Goal: Information Seeking & Learning: Learn about a topic

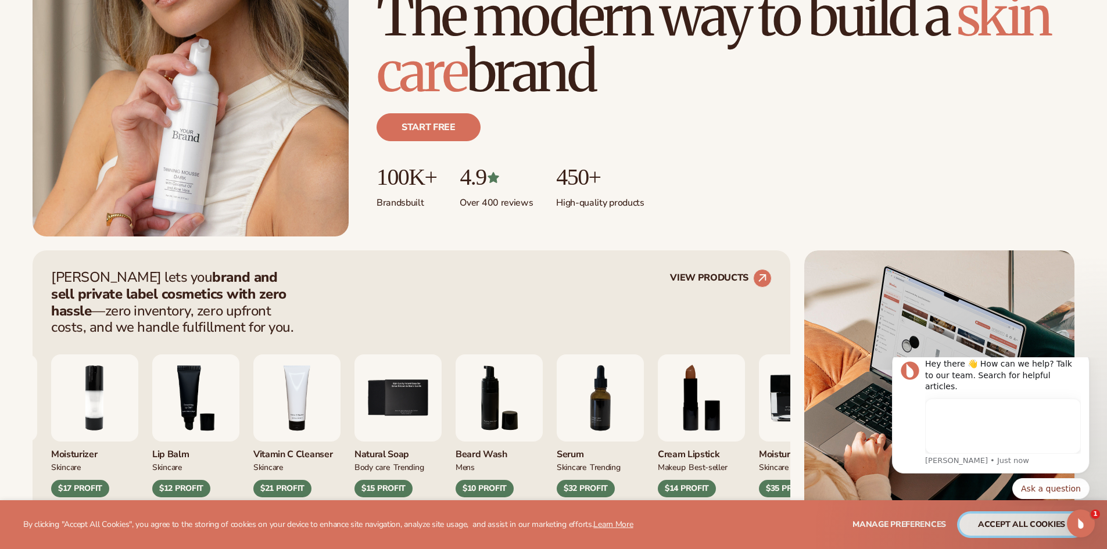
click at [1010, 531] on button "accept all cookies" at bounding box center [1022, 525] width 124 height 22
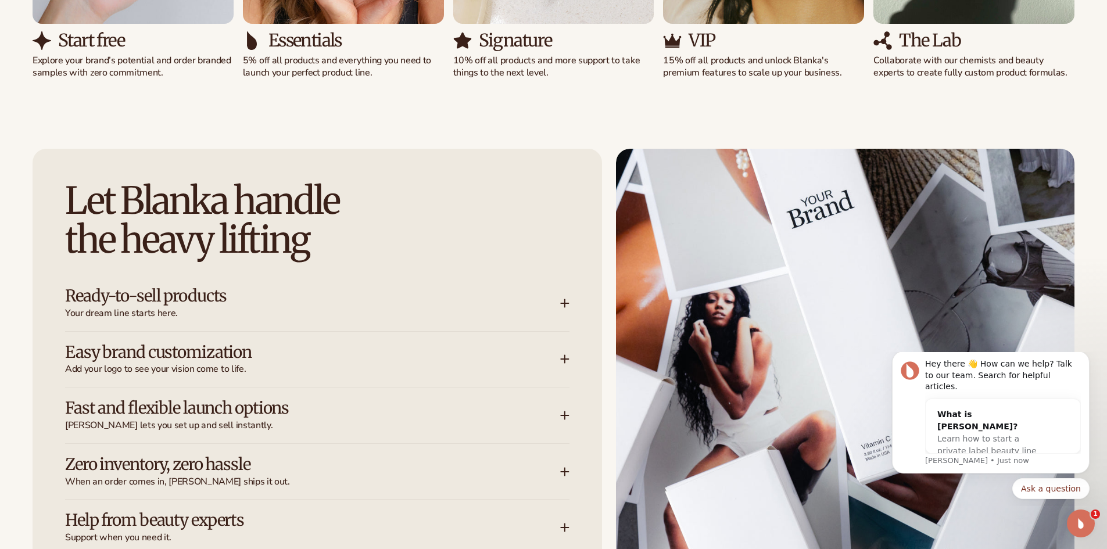
scroll to position [1511, 0]
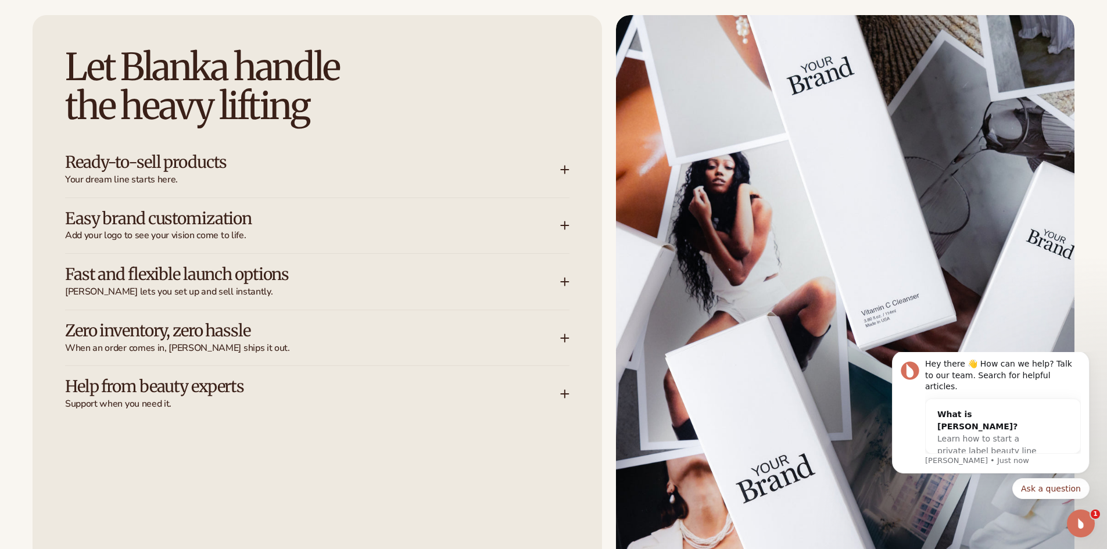
click at [564, 169] on icon at bounding box center [564, 169] width 9 height 9
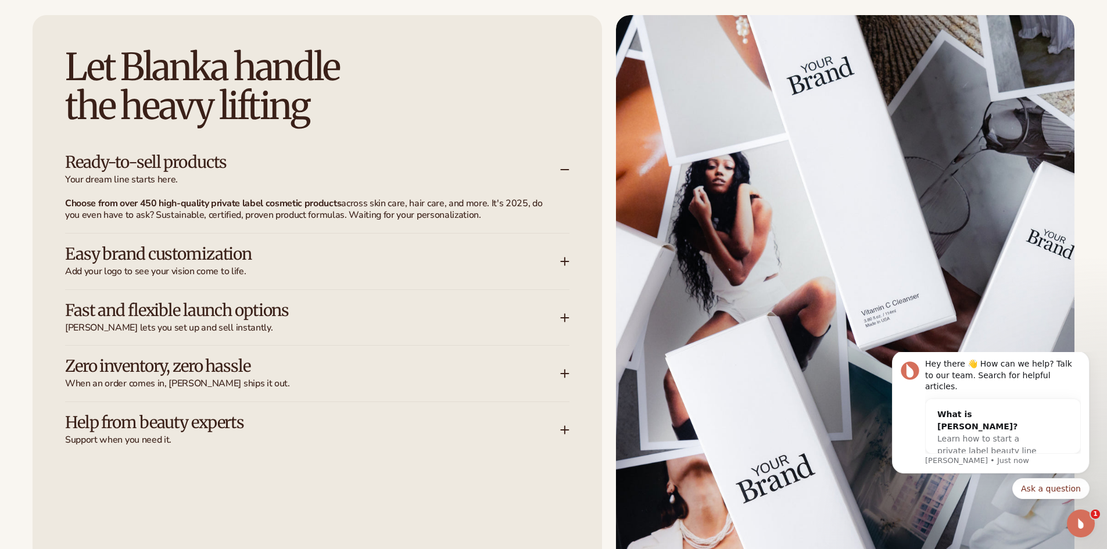
click at [564, 258] on icon at bounding box center [564, 261] width 9 height 9
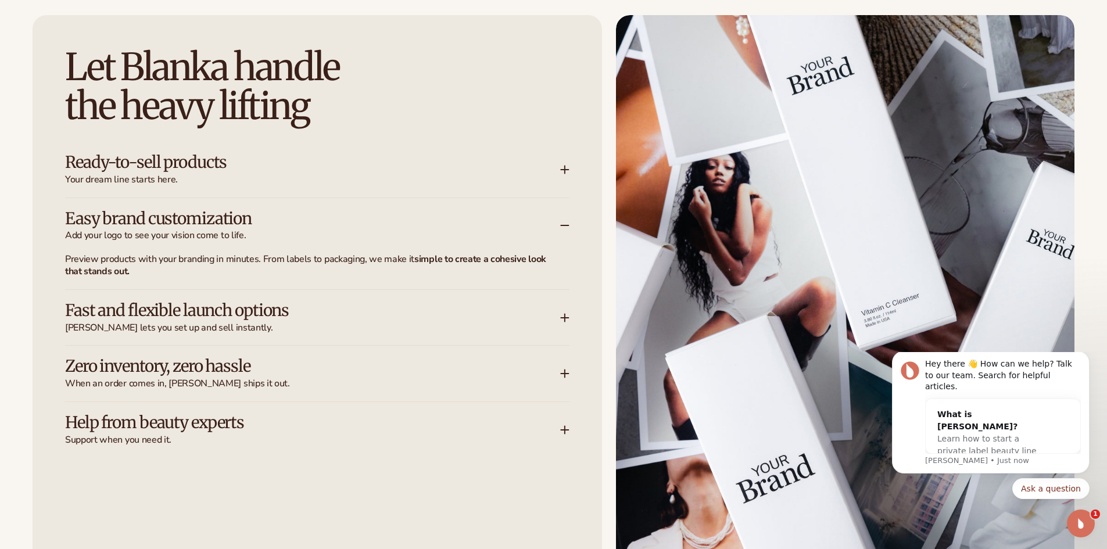
click at [564, 372] on icon at bounding box center [564, 373] width 9 height 9
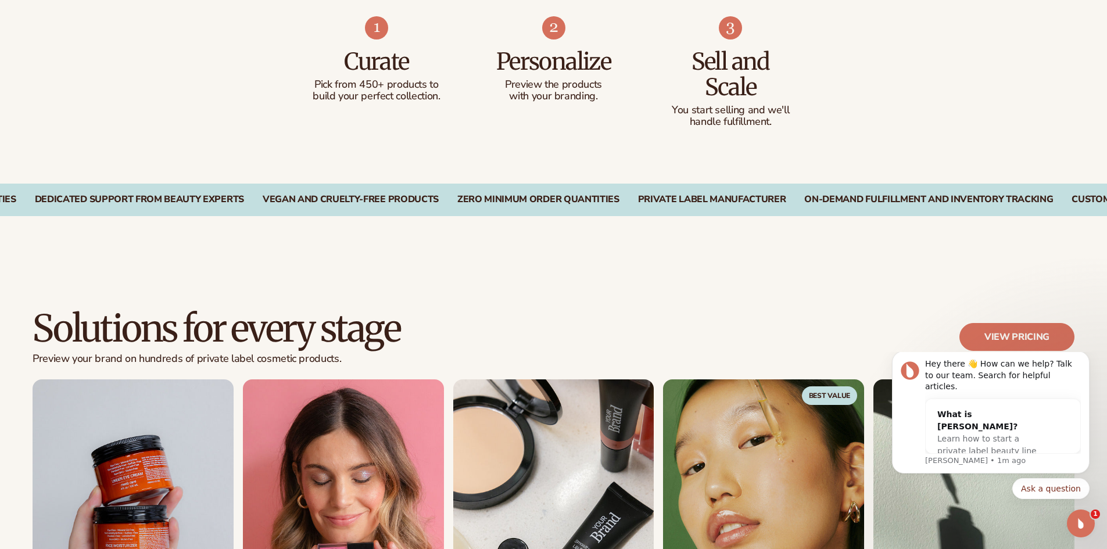
scroll to position [930, 0]
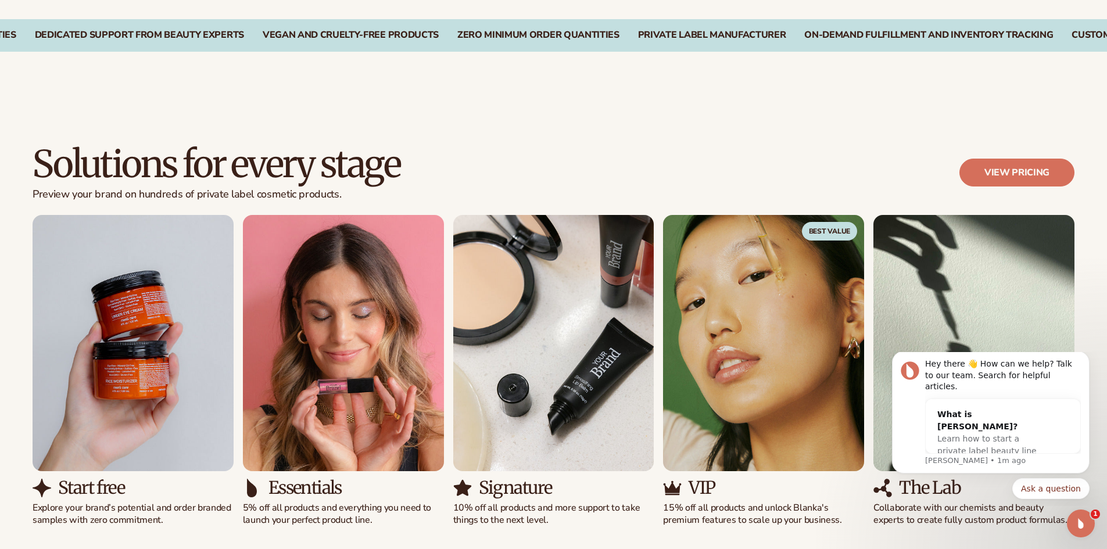
click at [114, 362] on img "1 / 5" at bounding box center [133, 343] width 201 height 256
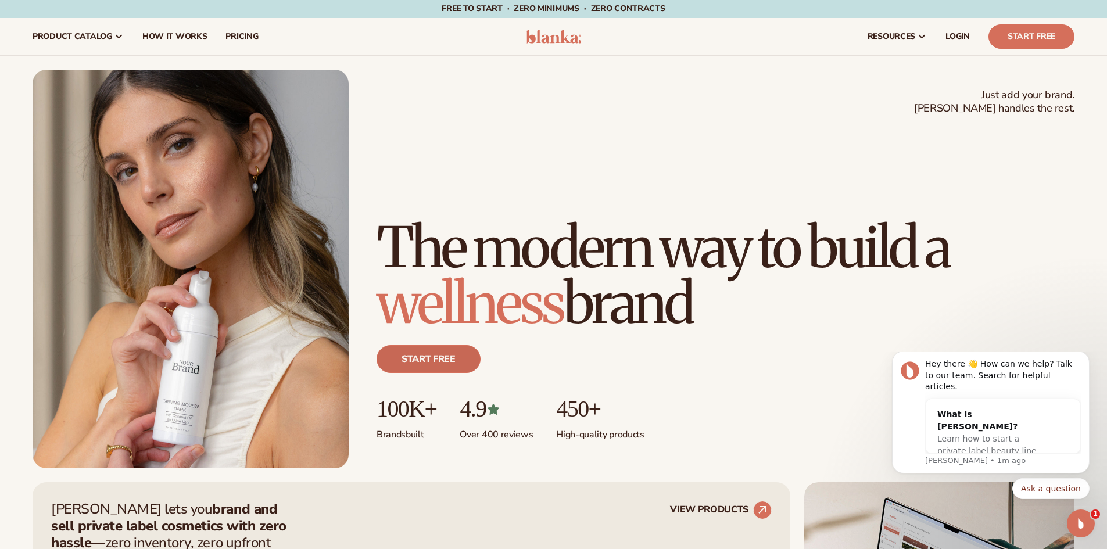
scroll to position [0, 0]
click at [438, 362] on link "Start free" at bounding box center [429, 360] width 104 height 28
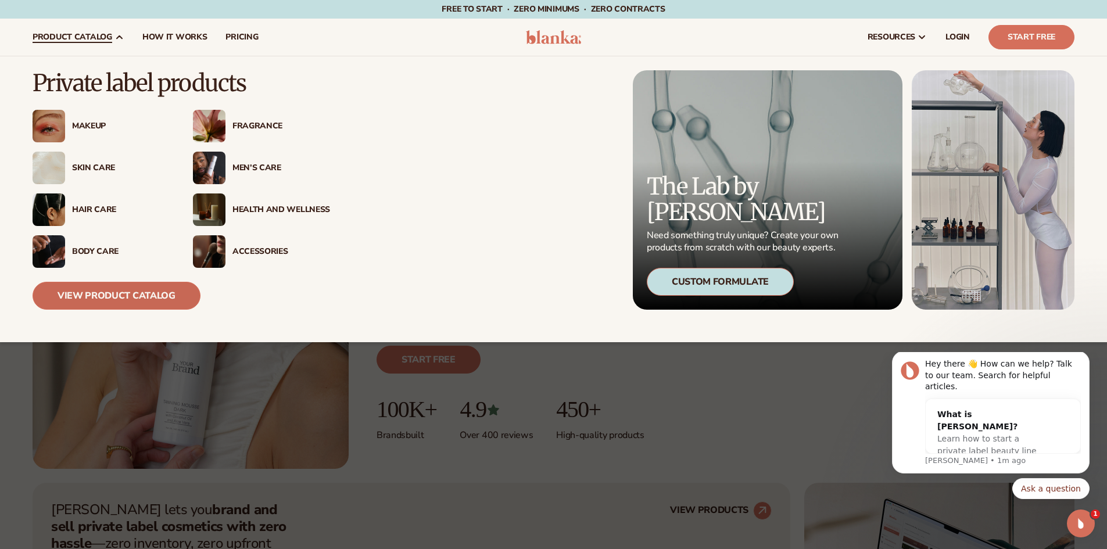
click at [147, 299] on link "View Product Catalog" at bounding box center [117, 296] width 168 height 28
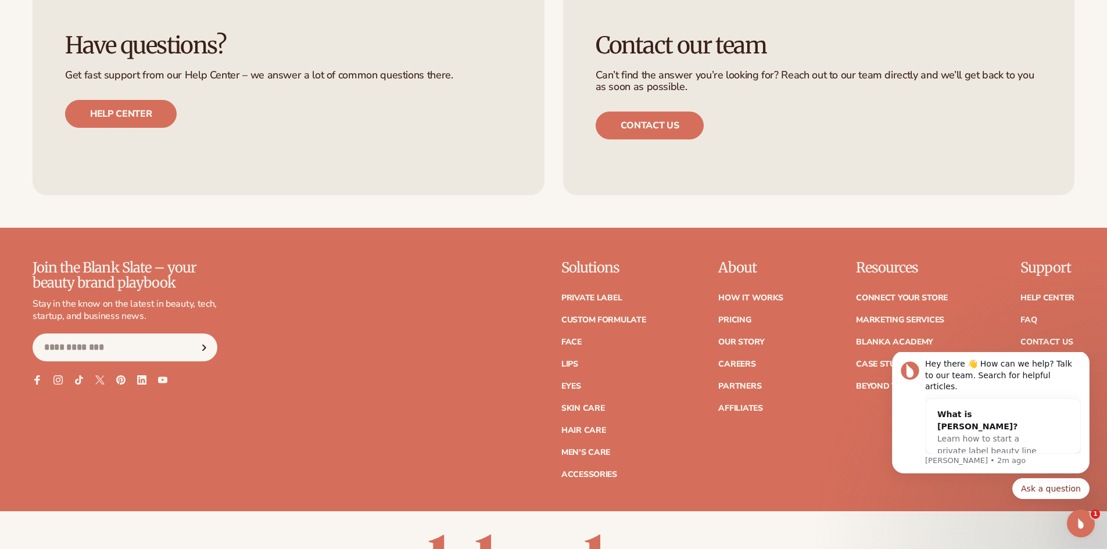
scroll to position [2148, 0]
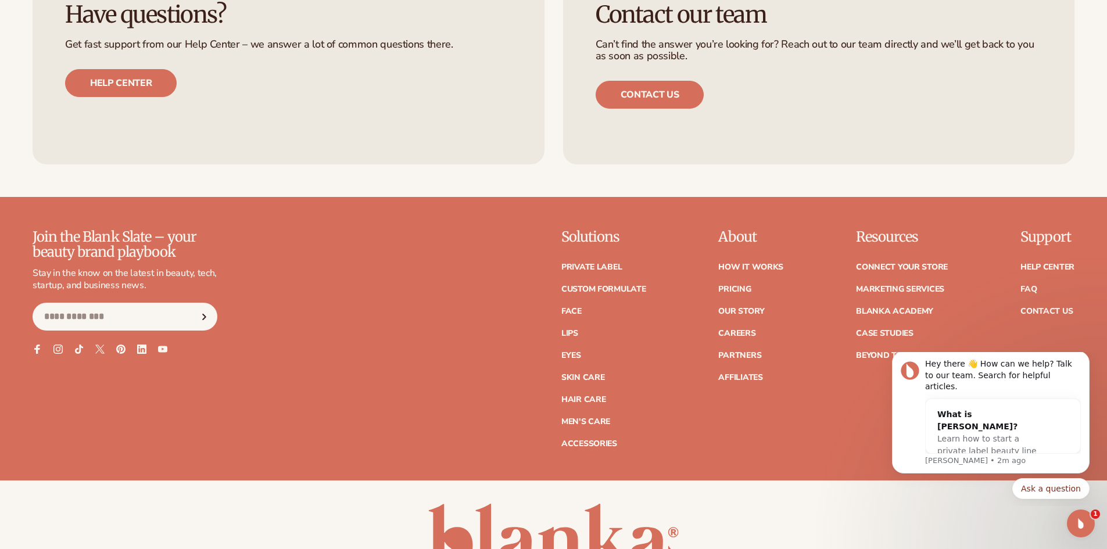
drag, startPoint x: 1110, startPoint y: 92, endPoint x: 227, endPoint y: 106, distance: 883.6
click at [743, 288] on link "Pricing" at bounding box center [734, 289] width 33 height 8
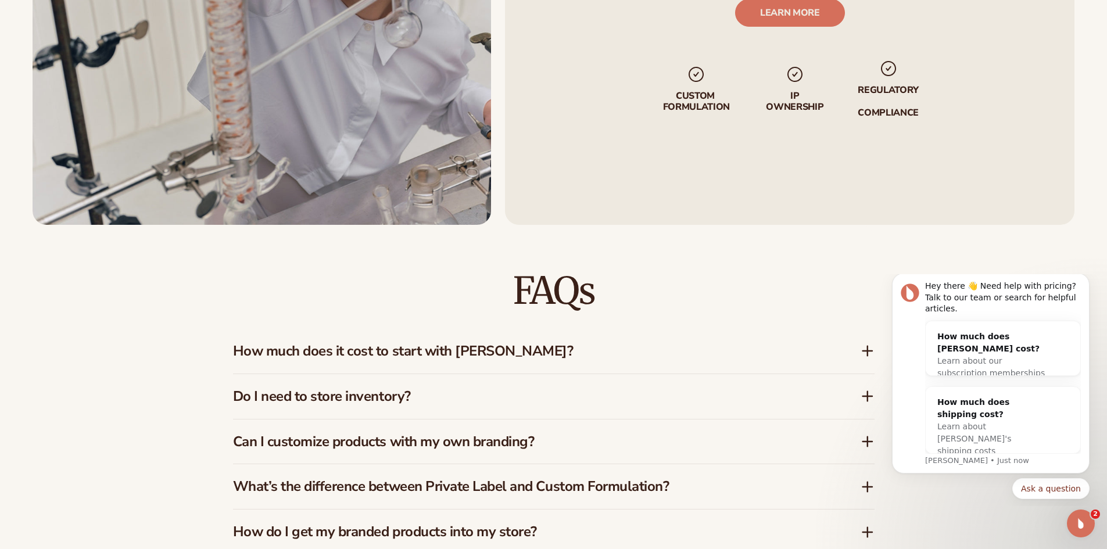
scroll to position [1686, 0]
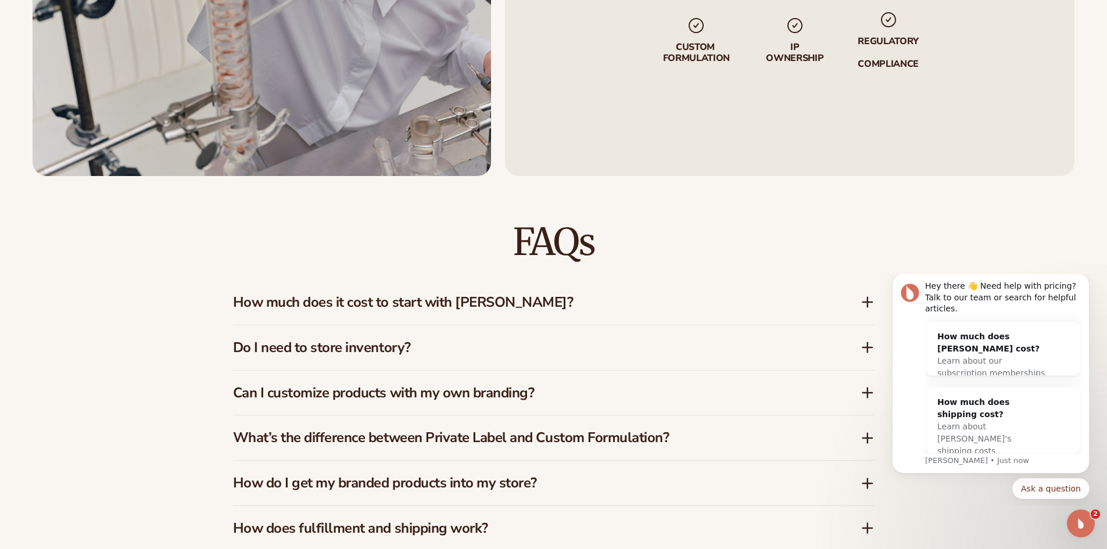
click at [868, 296] on icon at bounding box center [868, 302] width 14 height 14
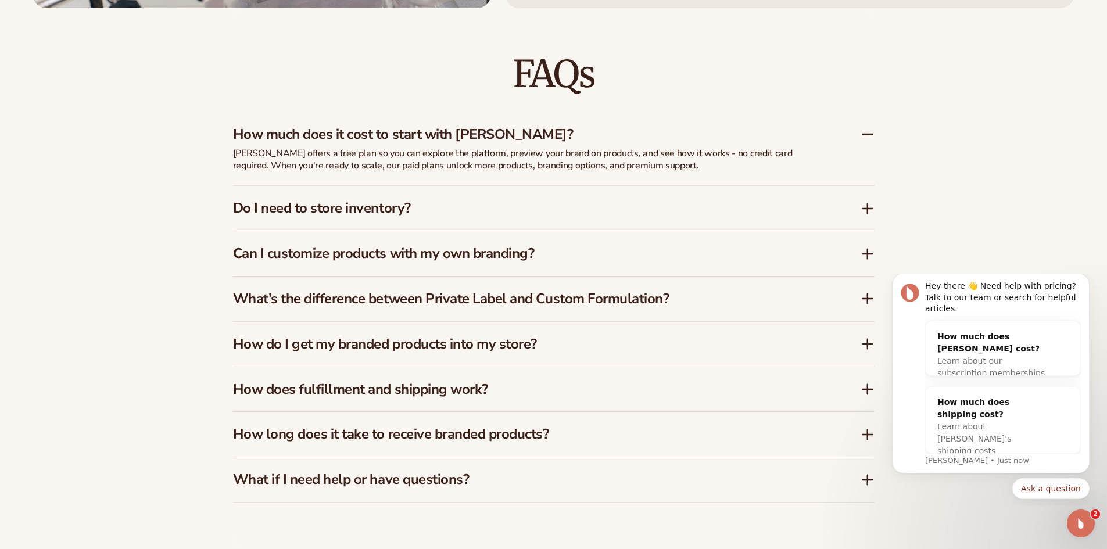
scroll to position [1860, 0]
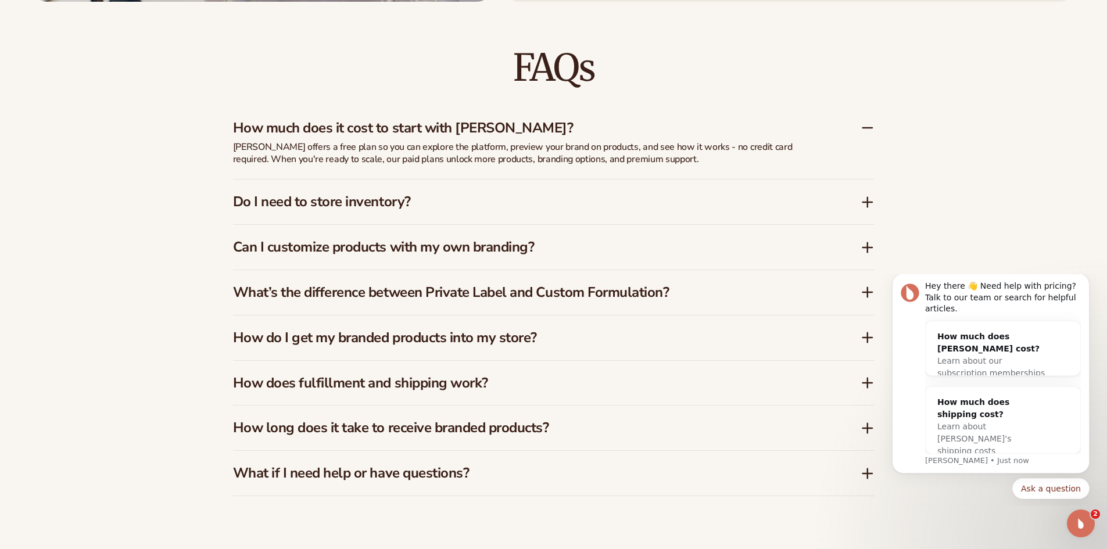
click at [867, 202] on icon at bounding box center [867, 202] width 9 height 0
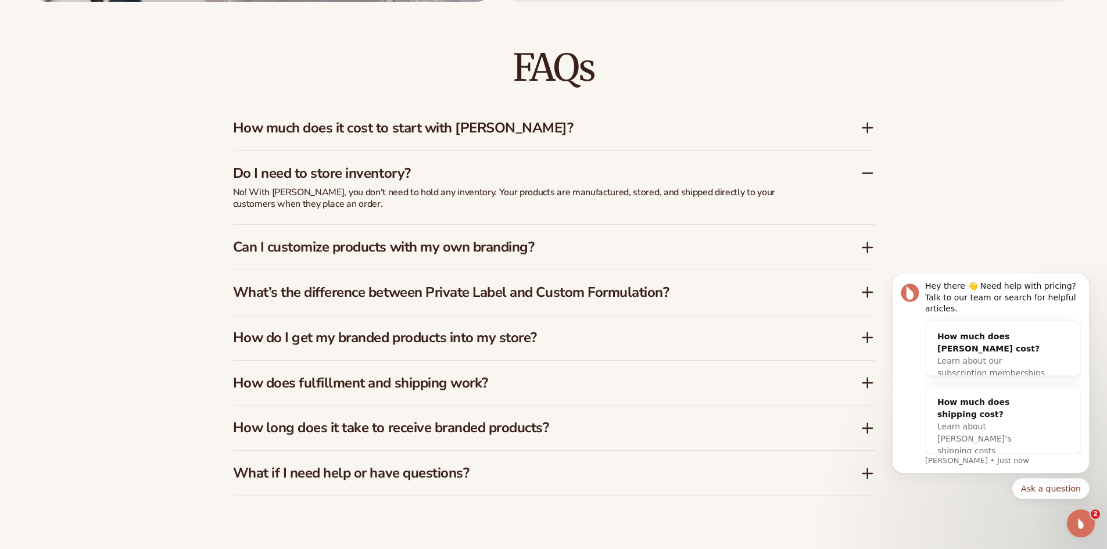
click at [868, 249] on icon at bounding box center [868, 246] width 0 height 9
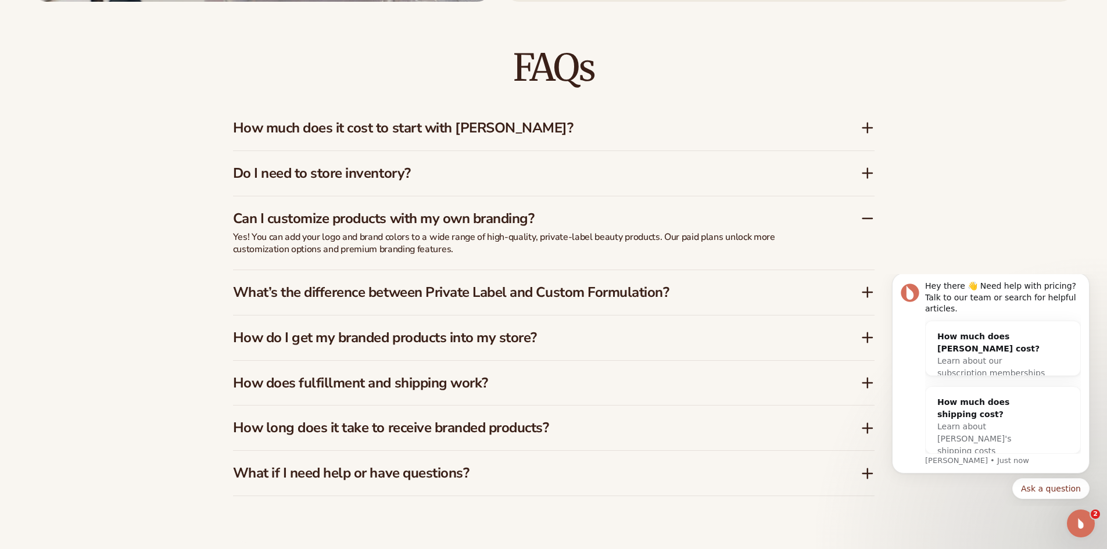
scroll to position [1918, 0]
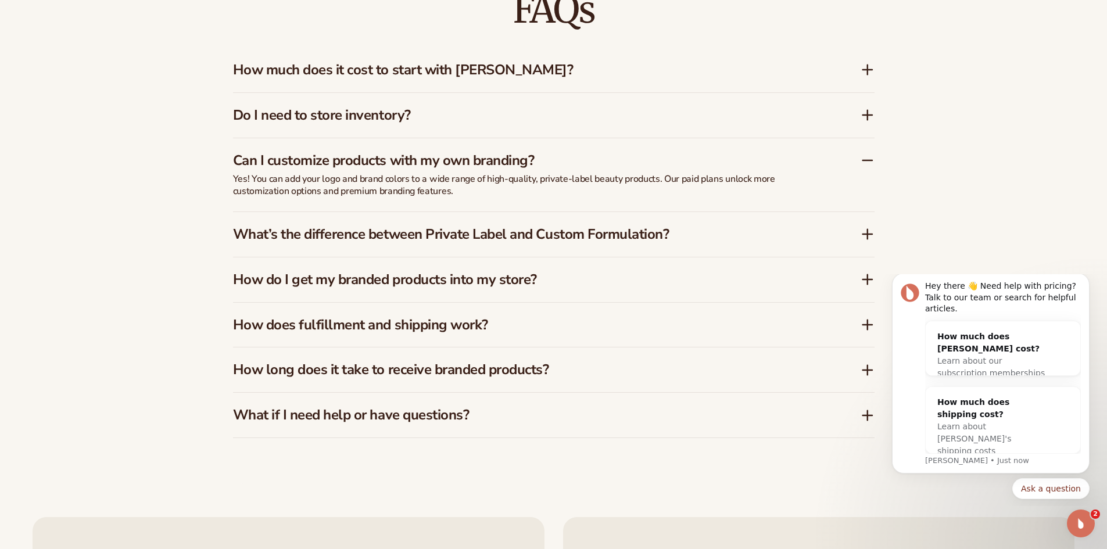
click at [870, 233] on icon at bounding box center [868, 234] width 14 height 14
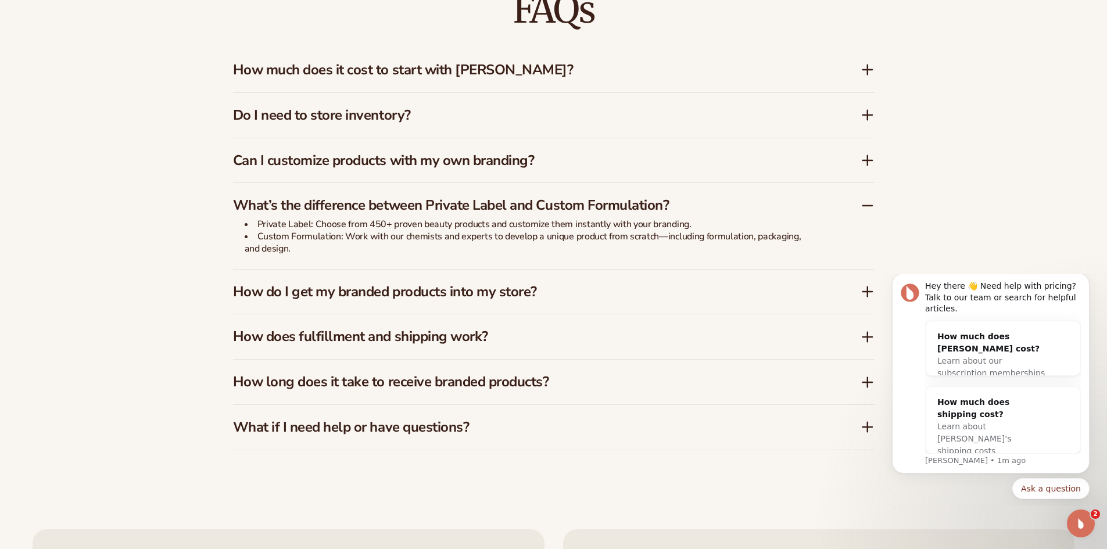
click at [871, 293] on icon at bounding box center [868, 292] width 14 height 14
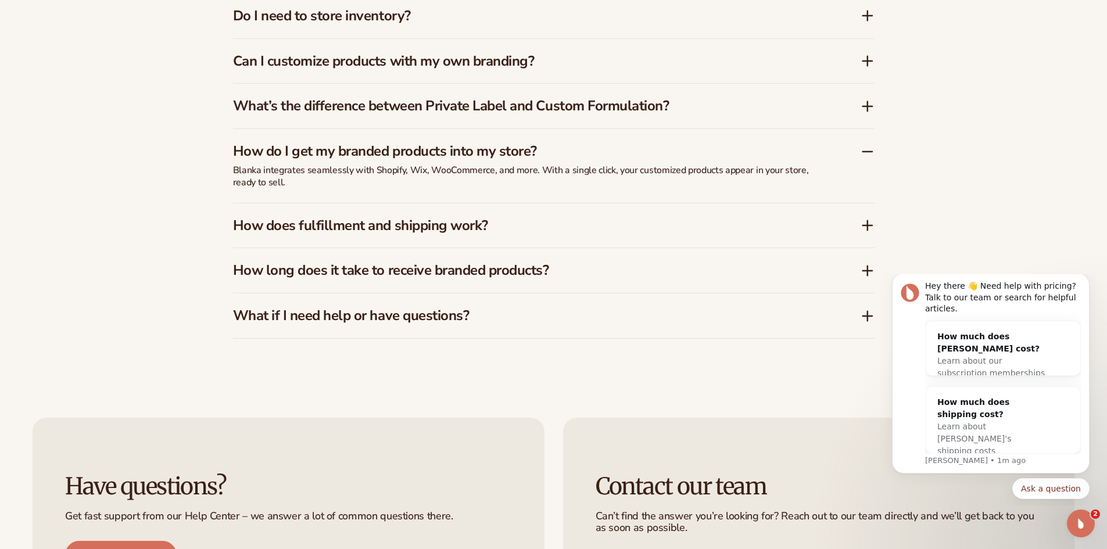
scroll to position [2034, 0]
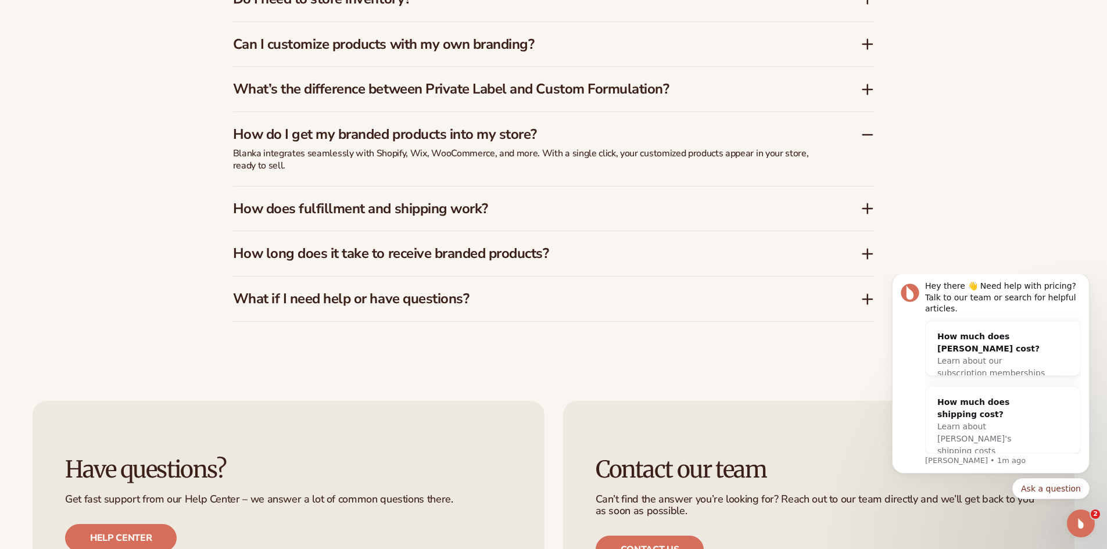
click at [872, 208] on icon at bounding box center [868, 209] width 14 height 14
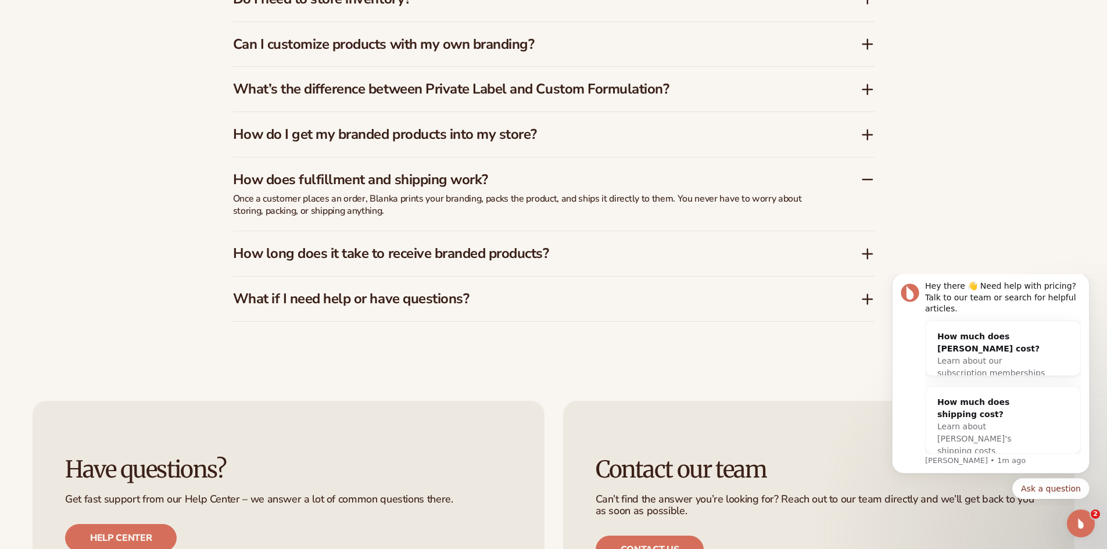
click at [866, 253] on icon at bounding box center [868, 254] width 14 height 14
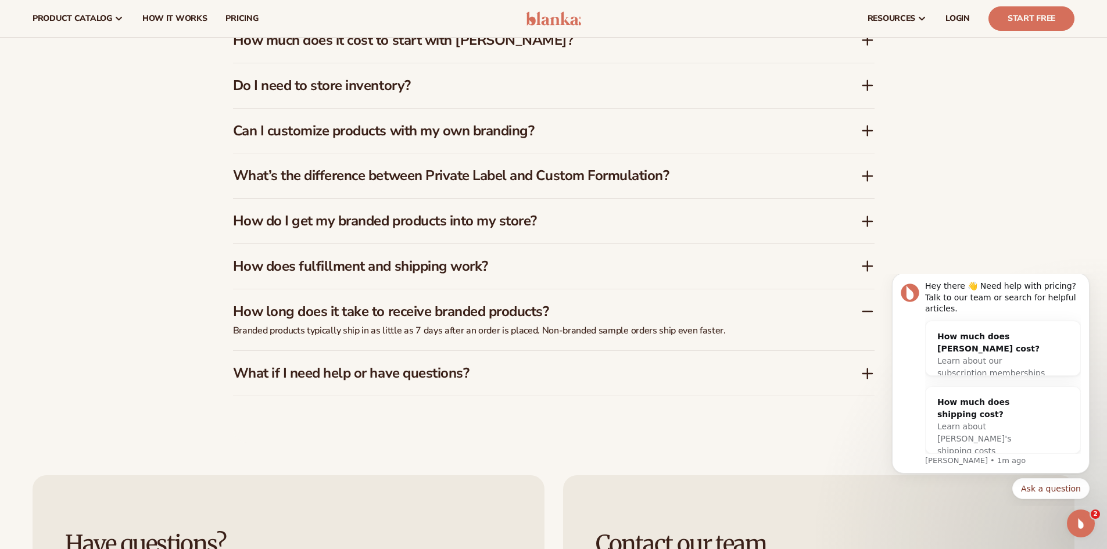
scroll to position [1628, 0]
